Goal: Information Seeking & Learning: Learn about a topic

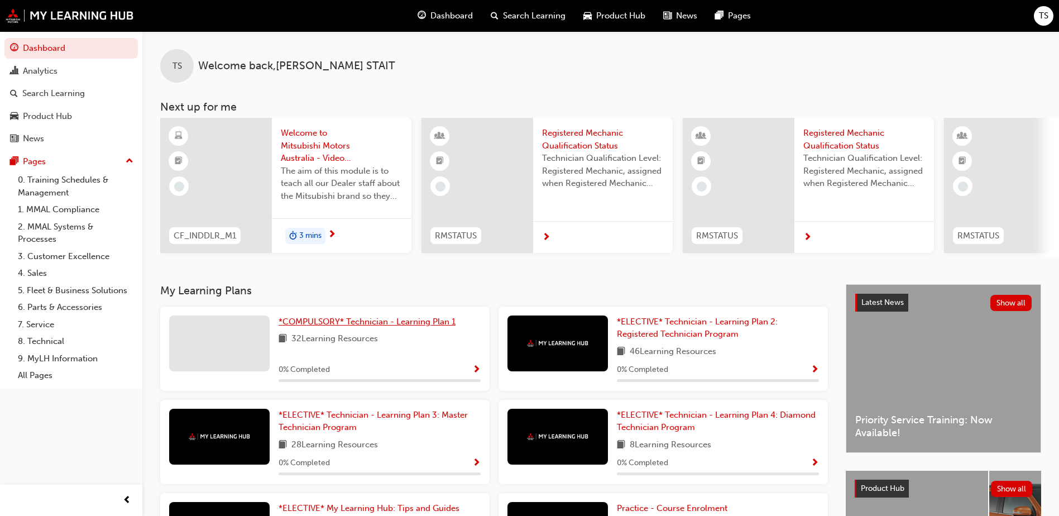
click at [310, 326] on span "*COMPULSORY* Technician - Learning Plan 1" at bounding box center [367, 322] width 177 height 10
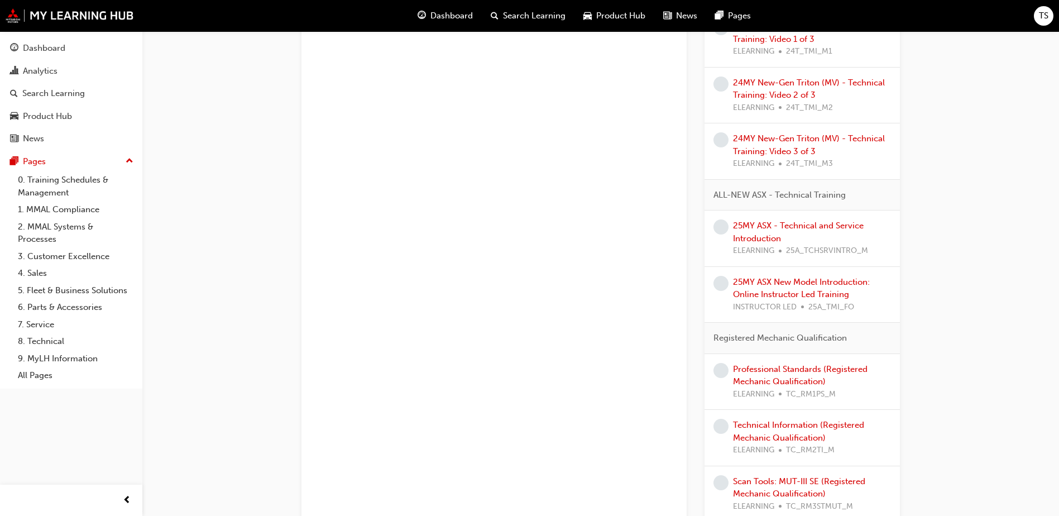
scroll to position [726, 0]
click at [758, 228] on link "25MY ASX - Technical and Service Introduction" at bounding box center [798, 231] width 131 height 23
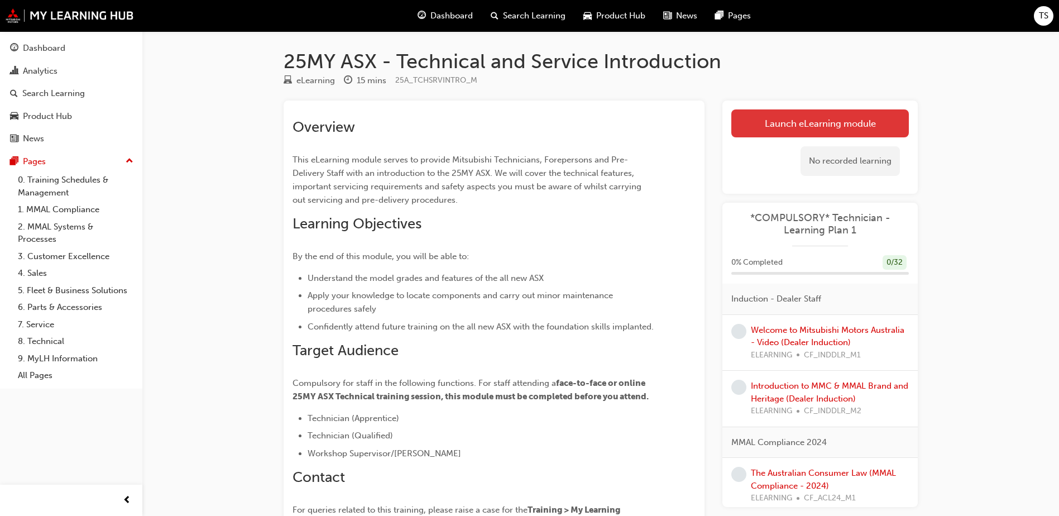
click at [792, 126] on link "Launch eLearning module" at bounding box center [821, 123] width 178 height 28
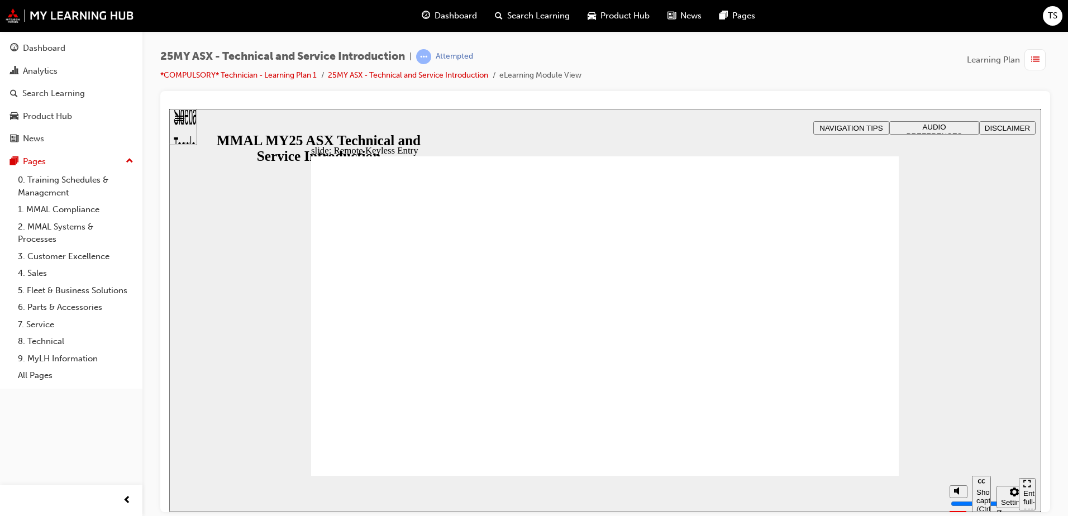
type input "21"
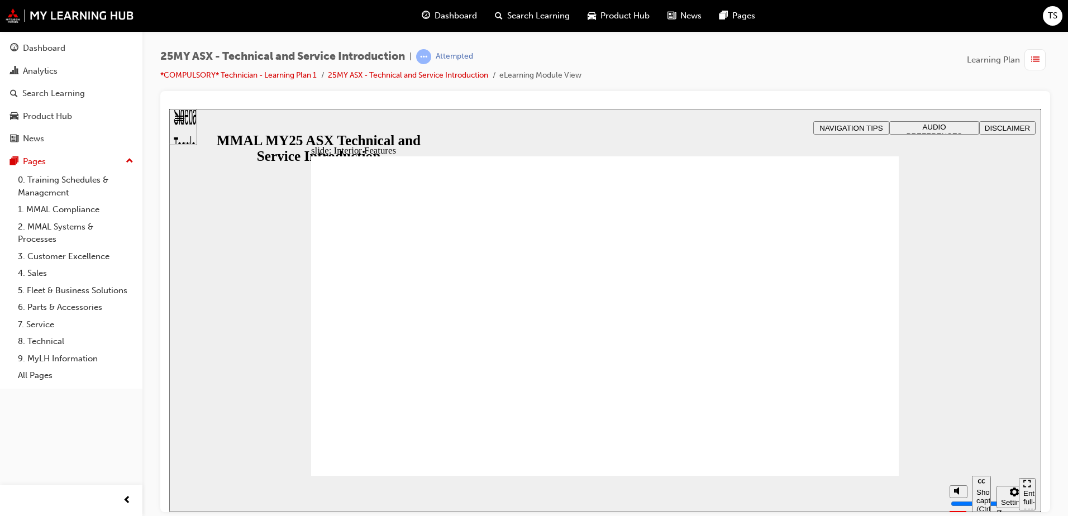
type input "17"
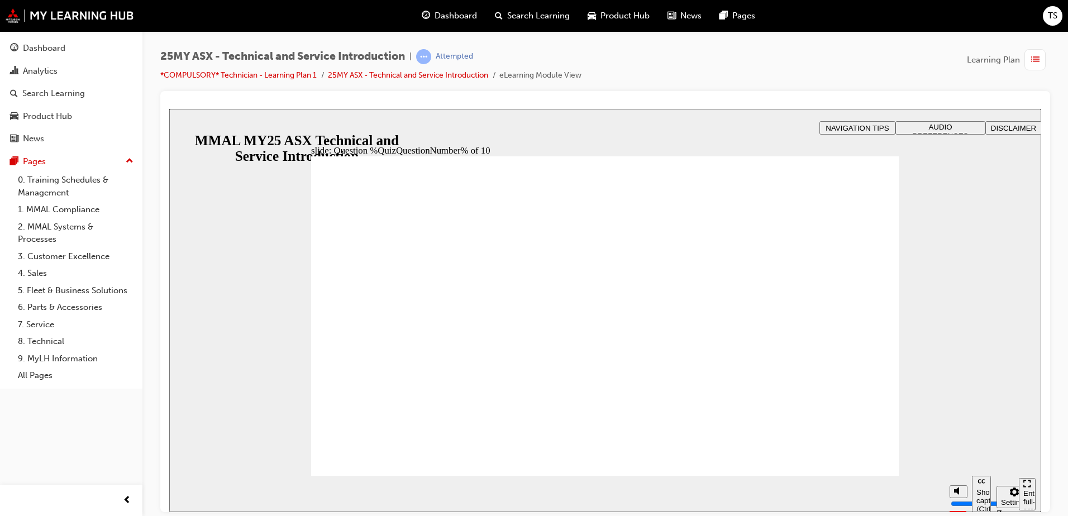
radio input "true"
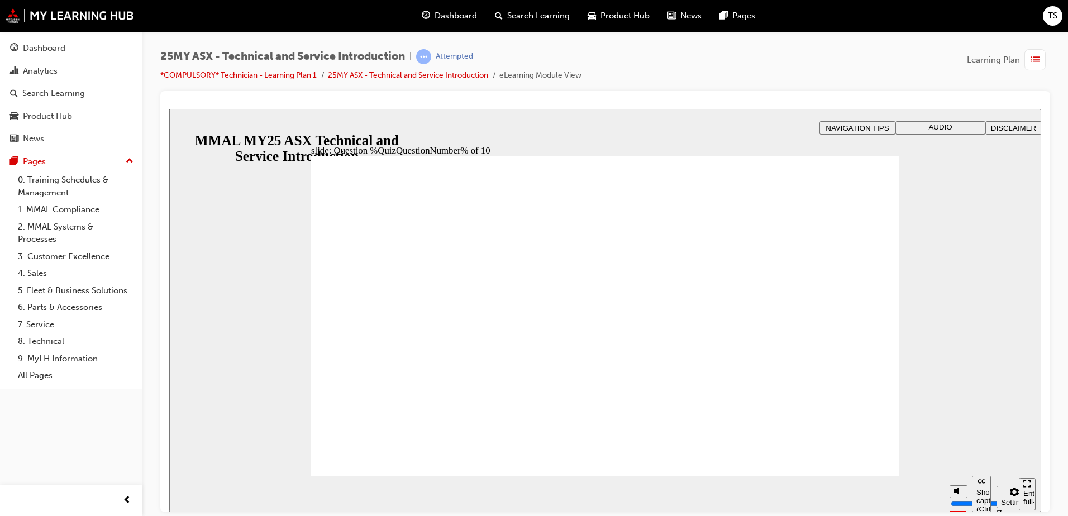
radio input "true"
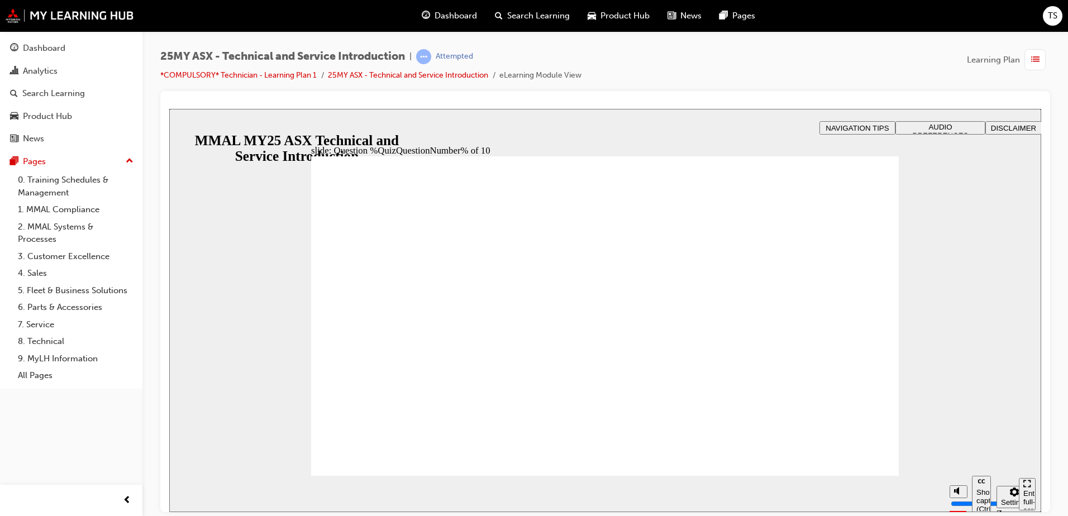
radio input "true"
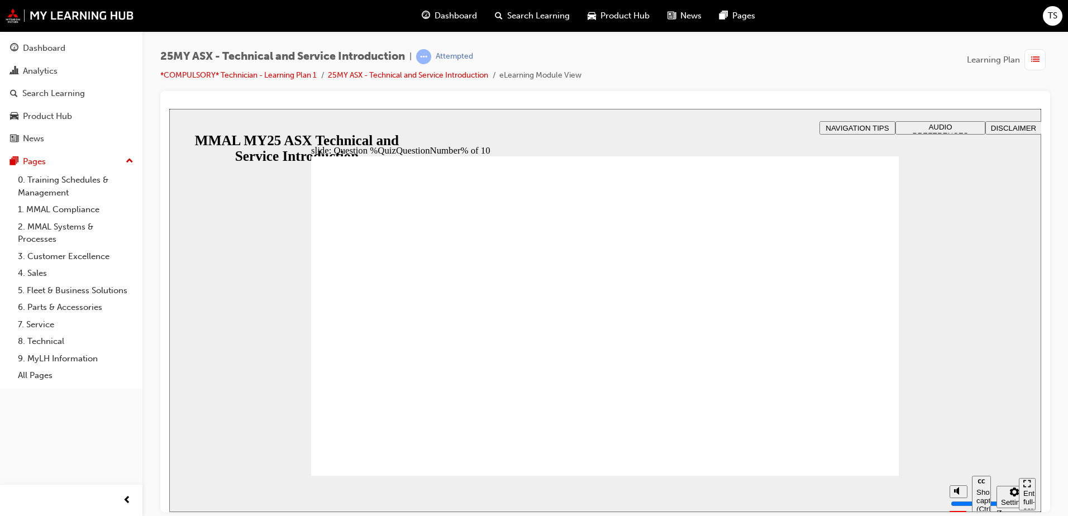
radio input "true"
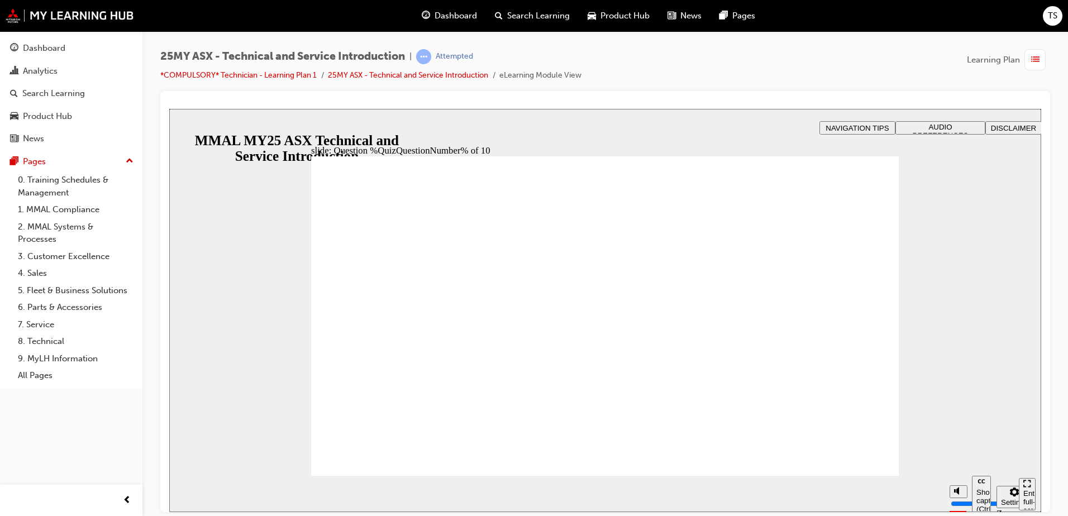
radio input "true"
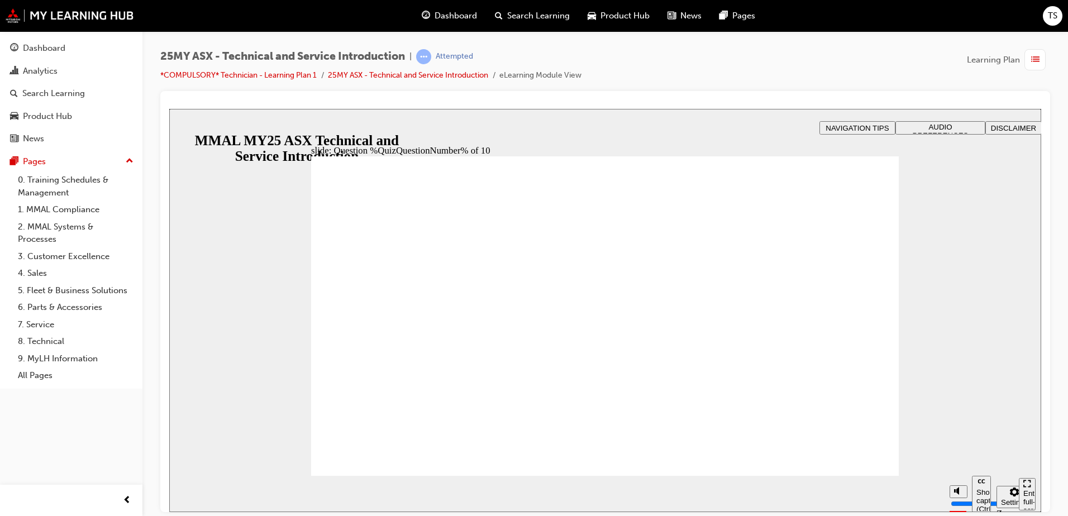
radio input "true"
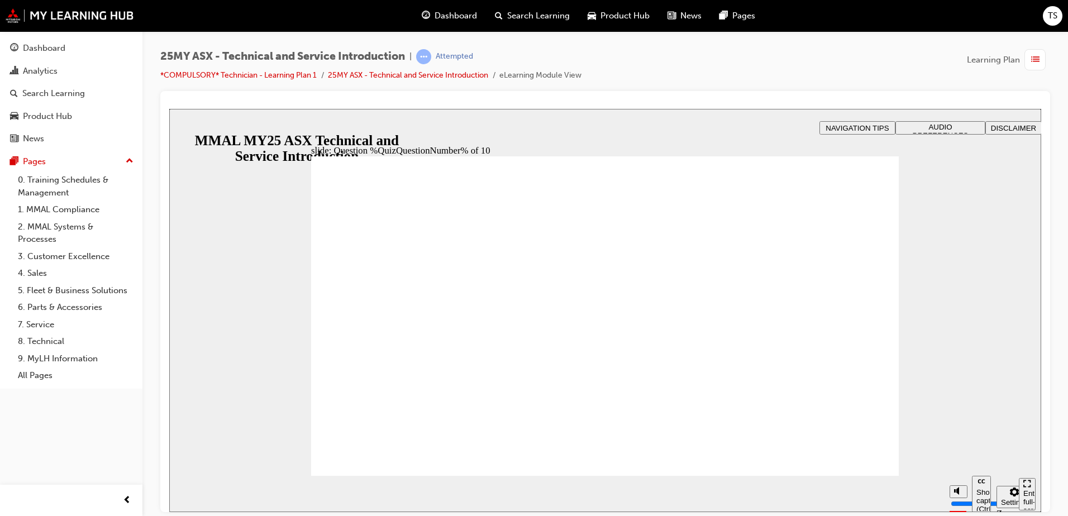
radio input "true"
